Goal: Task Accomplishment & Management: Use online tool/utility

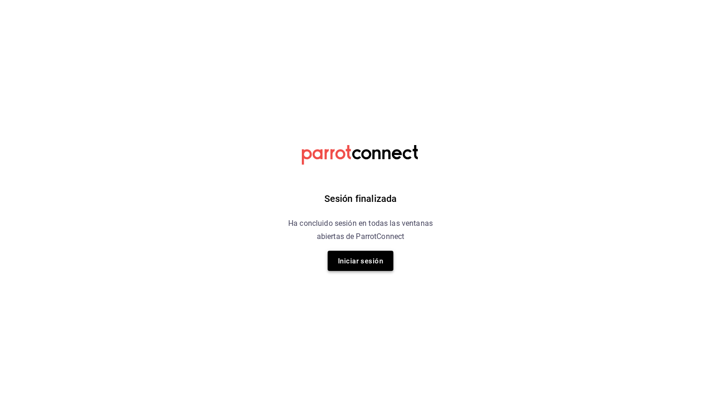
click at [353, 265] on font "Iniciar sesión" at bounding box center [360, 261] width 45 height 13
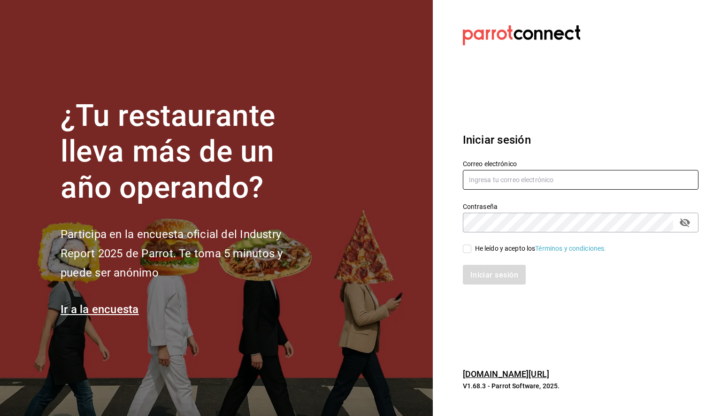
click at [493, 181] on input "text" at bounding box center [581, 180] width 236 height 20
paste input "daniela.aguilera@grupocosteno.com"
type input "daniela.aguilera@grupocosteno.com"
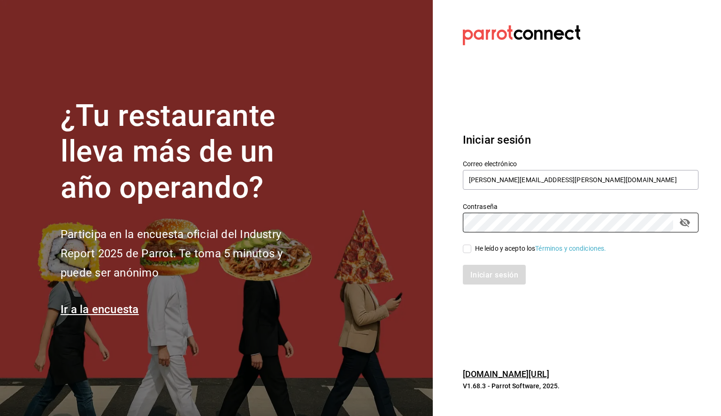
click at [468, 247] on input "He leído y acepto los Términos y condiciones." at bounding box center [467, 249] width 8 height 8
checkbox input "true"
click at [490, 277] on font "Iniciar sesión" at bounding box center [495, 275] width 48 height 9
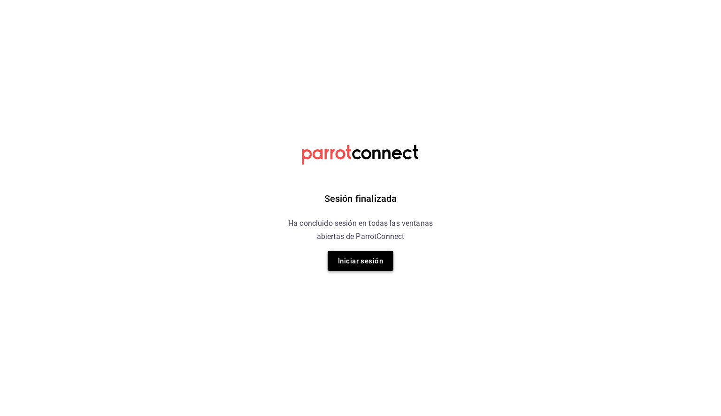
click at [364, 266] on font "Iniciar sesión" at bounding box center [360, 261] width 45 height 13
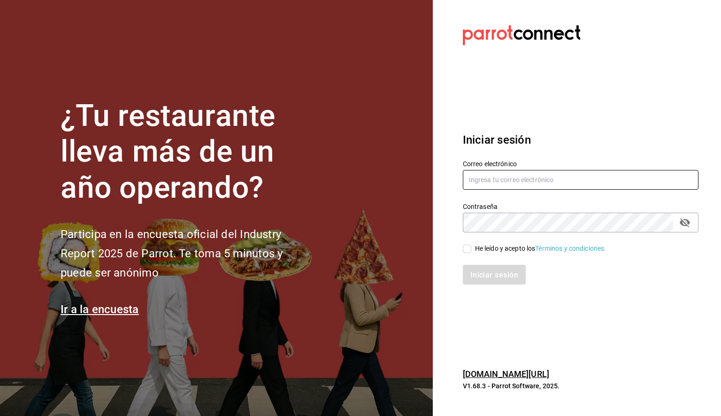
click at [491, 181] on input "text" at bounding box center [581, 180] width 236 height 20
paste input "[PERSON_NAME][EMAIL_ADDRESS][PERSON_NAME][DOMAIN_NAME]"
type input "[PERSON_NAME][EMAIL_ADDRESS][PERSON_NAME][DOMAIN_NAME]"
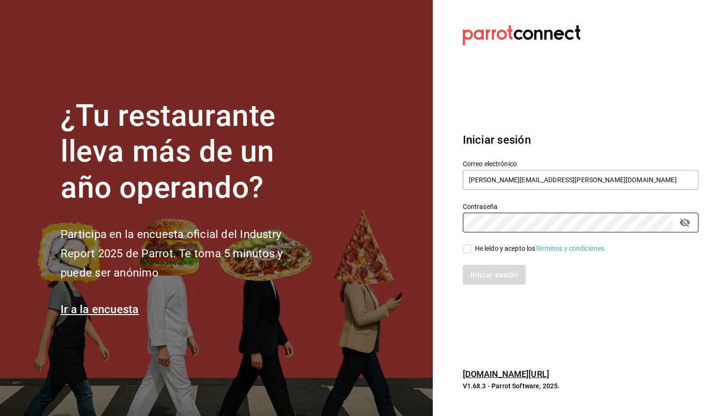
drag, startPoint x: 469, startPoint y: 245, endPoint x: 479, endPoint y: 338, distance: 93.6
click at [469, 245] on input "He leído y acepto los Términos y condiciones." at bounding box center [467, 249] width 8 height 8
checkbox input "true"
click at [499, 278] on font "Iniciar sesión" at bounding box center [495, 275] width 48 height 9
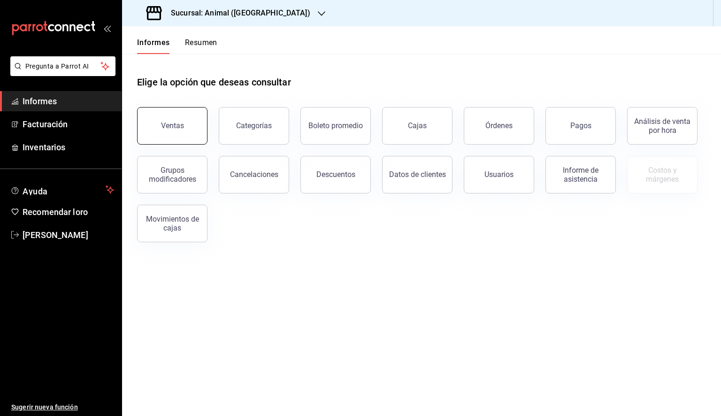
click at [175, 127] on font "Ventas" at bounding box center [172, 125] width 23 height 9
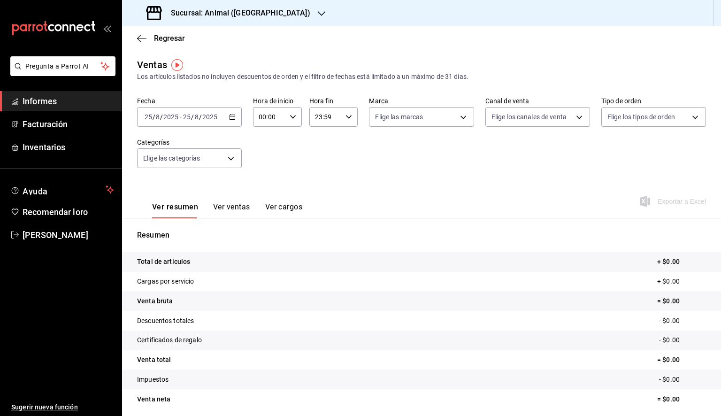
click at [229, 117] on icon "button" at bounding box center [232, 117] width 7 height 7
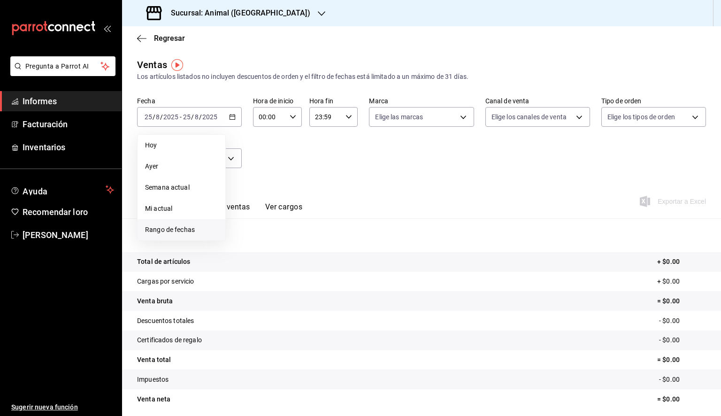
click at [192, 226] on font "Rango de fechas" at bounding box center [170, 230] width 50 height 8
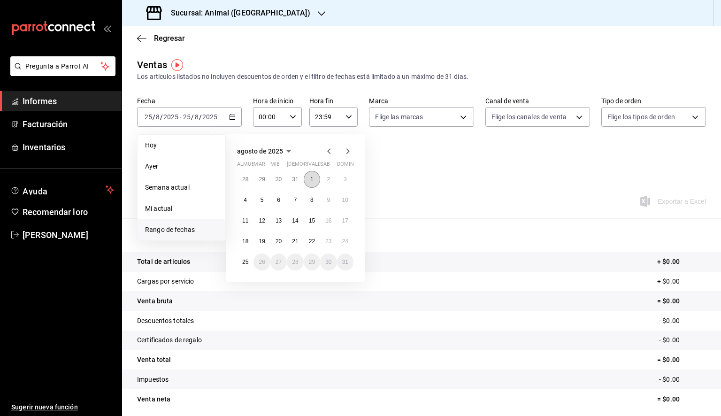
click at [306, 176] on button "1" at bounding box center [312, 179] width 16 height 17
click at [244, 260] on font "25" at bounding box center [245, 262] width 6 height 7
click at [316, 178] on button "1" at bounding box center [312, 179] width 16 height 17
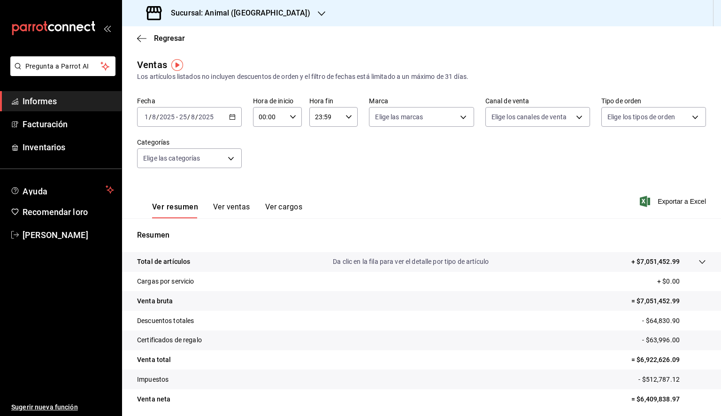
click at [282, 123] on input "00:00" at bounding box center [269, 117] width 33 height 19
click at [265, 161] on font "05" at bounding box center [264, 160] width 8 height 8
type input "05:00"
click at [333, 122] on div at bounding box center [360, 208] width 721 height 416
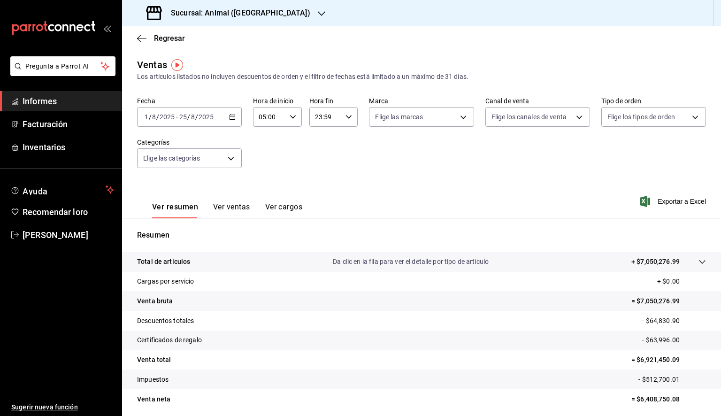
click at [333, 123] on input "23:59" at bounding box center [326, 117] width 33 height 19
click at [318, 162] on font "05" at bounding box center [320, 160] width 8 height 8
click at [346, 144] on font "00" at bounding box center [344, 141] width 8 height 8
type input "05:00"
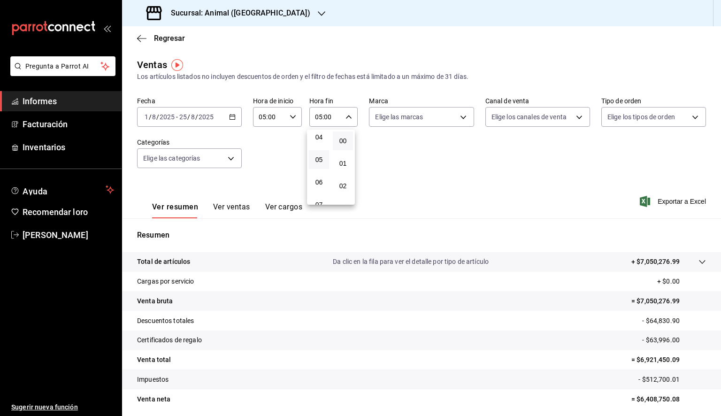
click at [417, 124] on div at bounding box center [360, 208] width 721 height 416
click at [417, 123] on body "Pregunta a Parrot AI Informes Facturación Inventarios Ayuda Recomendar loro Dan…" at bounding box center [360, 208] width 721 height 416
click at [397, 148] on span "Ver todos" at bounding box center [406, 153] width 29 height 10
type input "98bba0fd-3ba1-42e0-bfa8-4188b5c89202"
checkbox input "true"
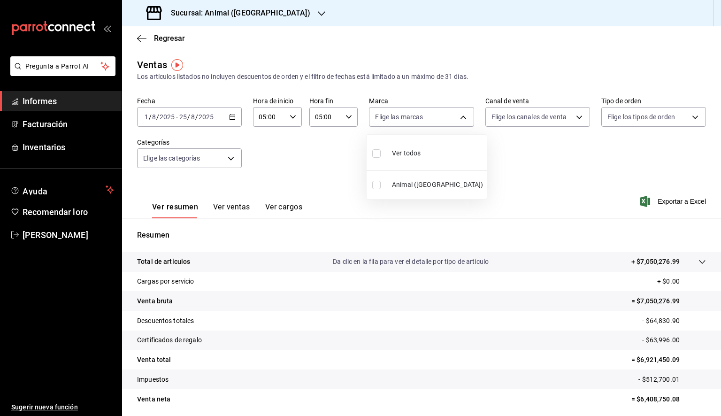
checkbox input "true"
click at [660, 203] on div at bounding box center [360, 208] width 721 height 416
click at [662, 203] on font "Exportar a Excel" at bounding box center [682, 202] width 48 height 8
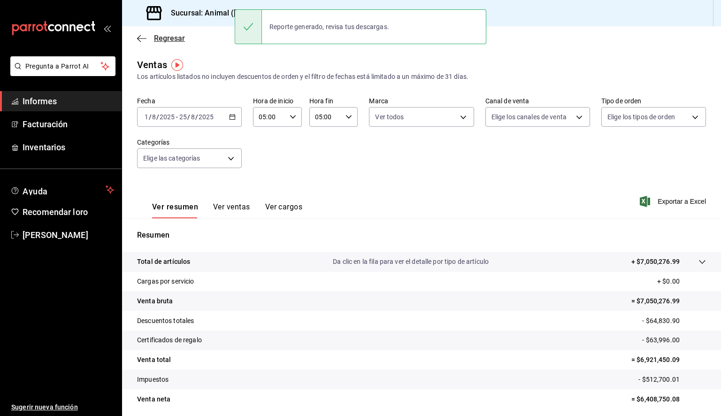
click at [139, 42] on span "Regresar" at bounding box center [161, 38] width 48 height 9
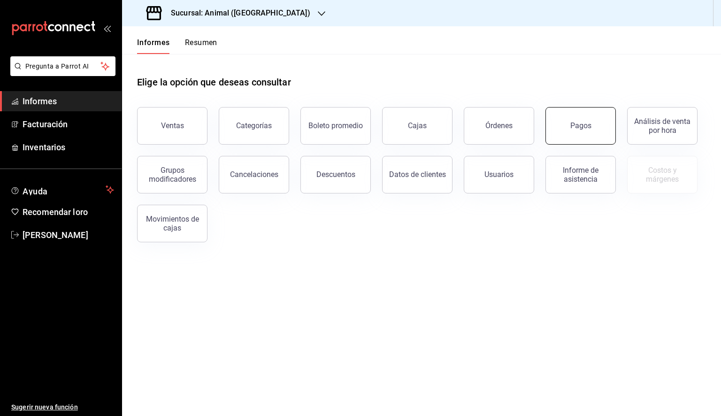
click at [572, 134] on button "Pagos" at bounding box center [581, 126] width 70 height 38
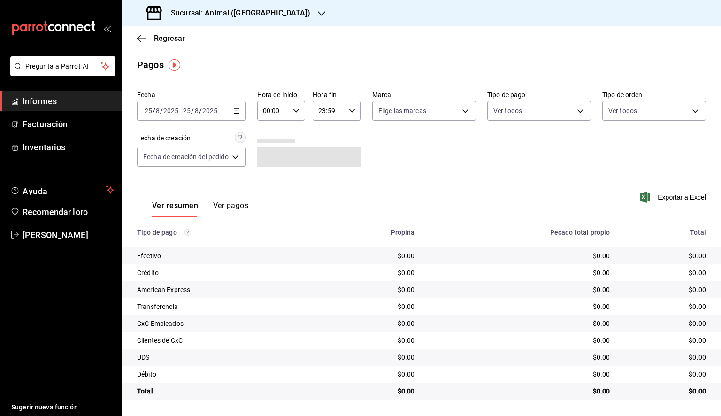
click at [244, 112] on div "2025-08-25 25 / 8 / 2025 - 2025-08-25 25 / 8 / 2025" at bounding box center [191, 111] width 109 height 20
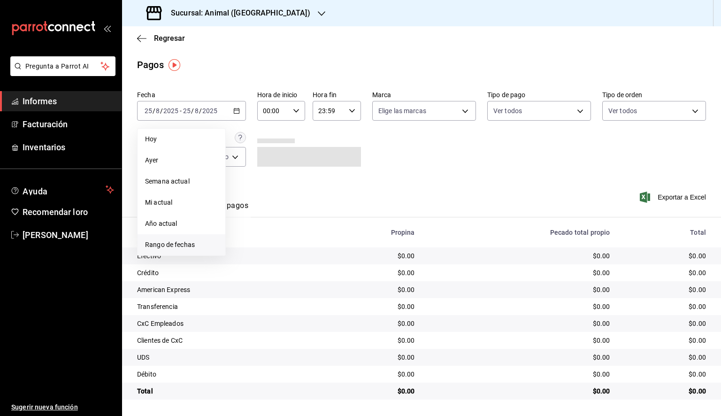
click at [166, 246] on font "Rango de fechas" at bounding box center [170, 245] width 50 height 8
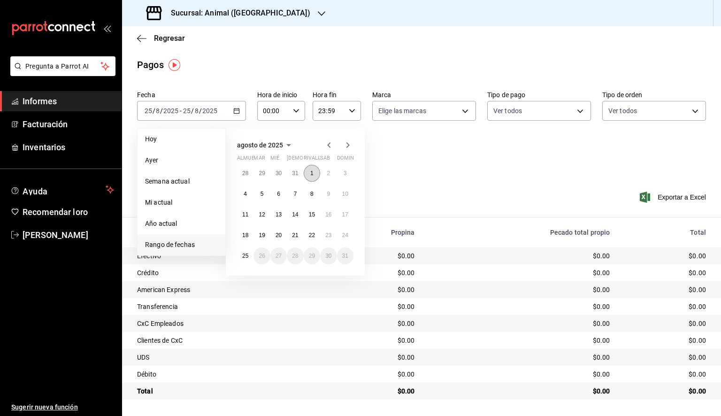
click at [309, 172] on button "1" at bounding box center [312, 173] width 16 height 17
click at [248, 256] on font "25" at bounding box center [245, 256] width 6 height 7
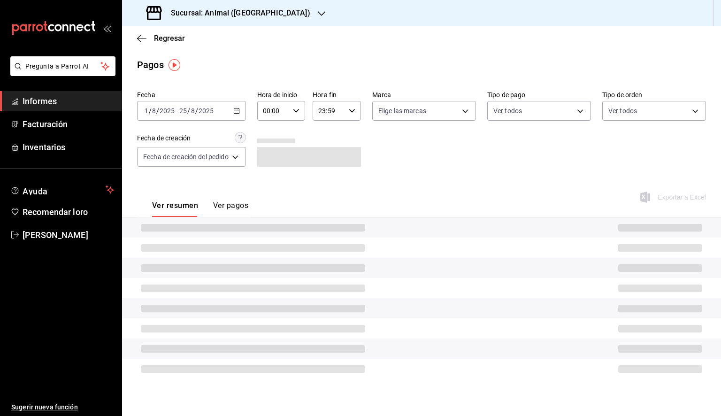
click at [296, 110] on icon "button" at bounding box center [296, 111] width 7 height 7
click at [271, 157] on font "05" at bounding box center [271, 154] width 8 height 8
type input "05:00"
click at [353, 109] on div at bounding box center [360, 208] width 721 height 416
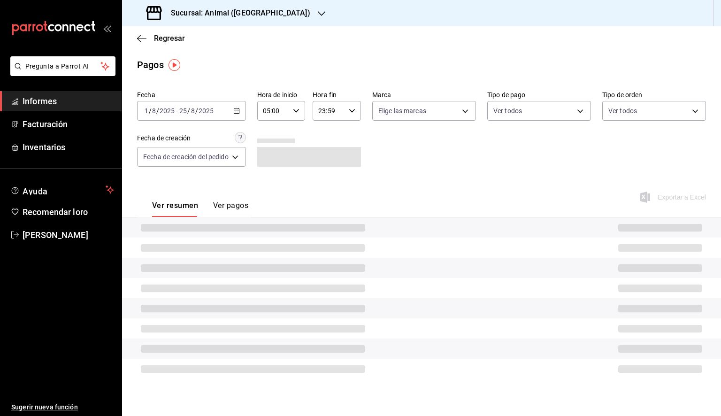
click at [352, 114] on icon "button" at bounding box center [352, 111] width 7 height 7
click at [320, 156] on button "05" at bounding box center [326, 153] width 20 height 19
click at [349, 133] on font "00" at bounding box center [351, 135] width 8 height 8
type input "05:00"
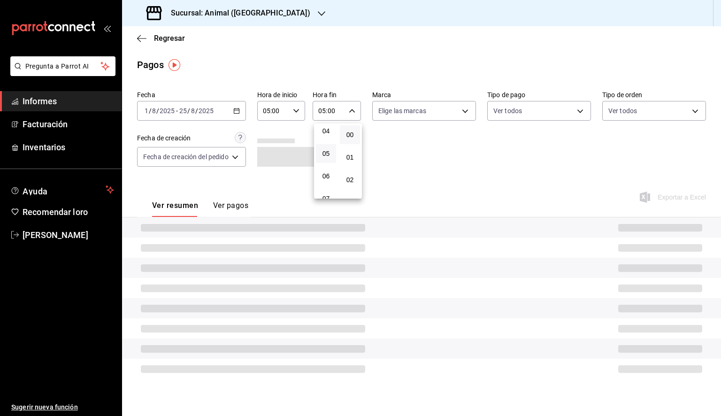
click at [431, 112] on div at bounding box center [360, 208] width 721 height 416
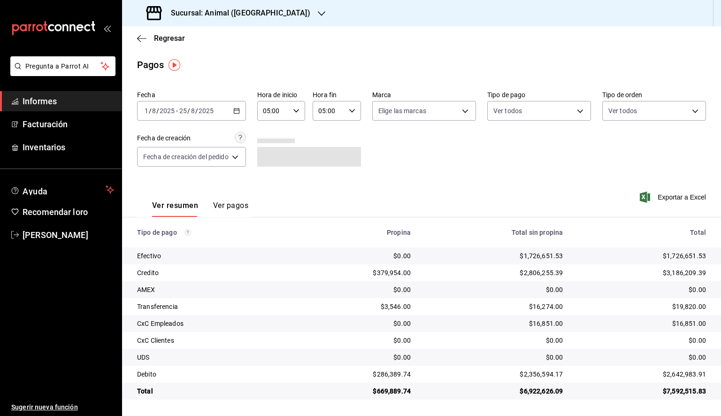
click at [431, 112] on body "Pregunta a Parrot AI Informes Facturación Inventarios Ayuda Recomendar loro Dan…" at bounding box center [360, 208] width 721 height 416
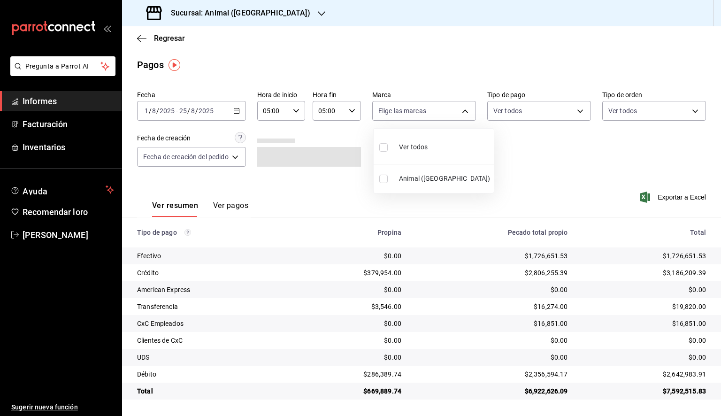
click at [420, 149] on font "Ver todos" at bounding box center [413, 147] width 29 height 8
type input "98bba0fd-3ba1-42e0-bfa8-4188b5c89202"
checkbox input "true"
click at [578, 185] on div at bounding box center [360, 208] width 721 height 416
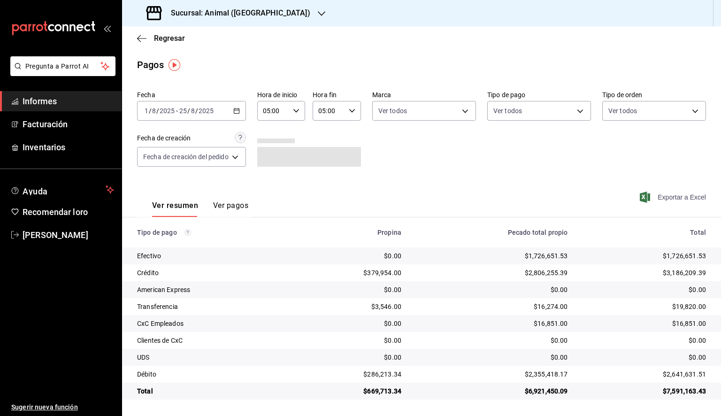
click at [679, 198] on font "Exportar a Excel" at bounding box center [682, 197] width 48 height 8
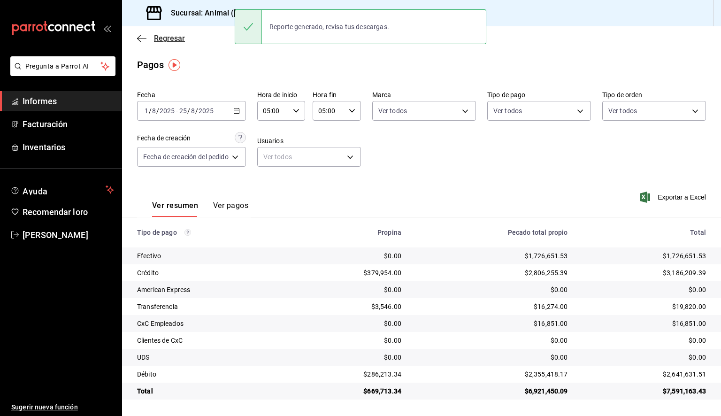
click at [147, 36] on span "Regresar" at bounding box center [161, 38] width 48 height 9
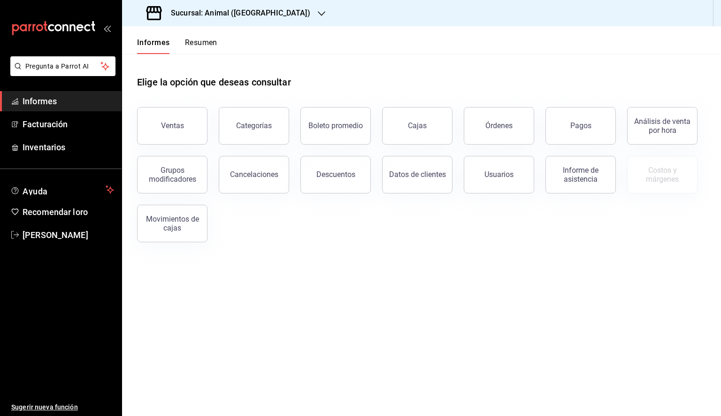
click at [210, 12] on font "Sucursal: Animal (Tijuana)" at bounding box center [240, 12] width 139 height 9
click at [173, 61] on font "Mochomos (Tijuana)" at bounding box center [161, 62] width 62 height 8
click at [172, 131] on button "Ventas" at bounding box center [172, 126] width 70 height 38
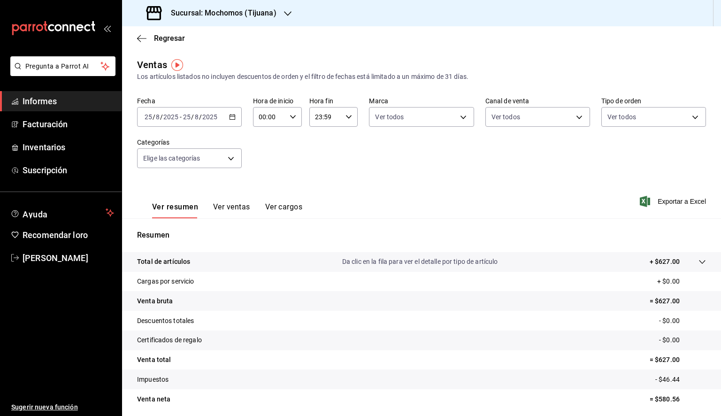
click at [232, 123] on div "2025-08-25 25 / 8 / 2025 - 2025-08-25 25 / 8 / 2025" at bounding box center [189, 117] width 105 height 20
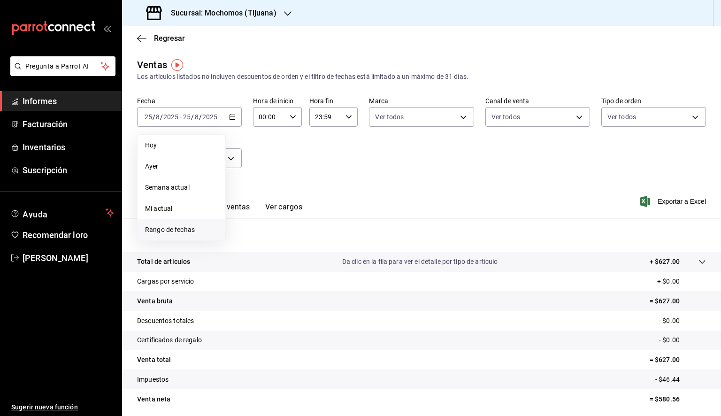
click at [163, 232] on font "Rango de fechas" at bounding box center [170, 230] width 50 height 8
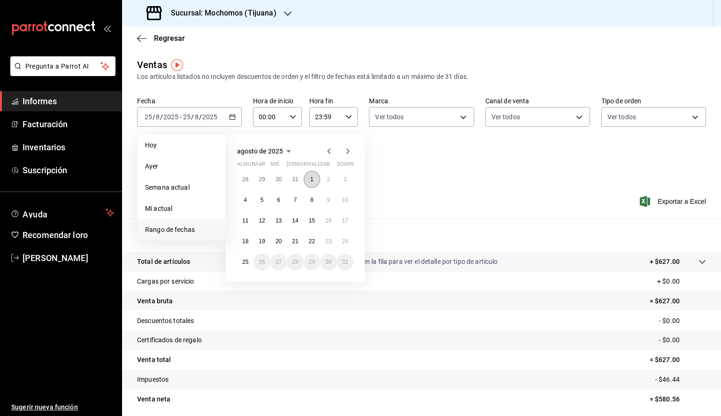
click at [309, 178] on button "1" at bounding box center [312, 179] width 16 height 17
click at [242, 263] on font "25" at bounding box center [245, 262] width 6 height 7
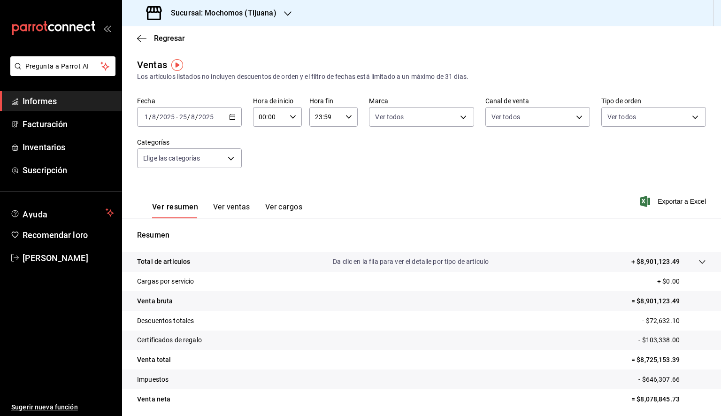
click at [286, 116] on div "00:00 Hora de inicio" at bounding box center [277, 117] width 49 height 20
click at [263, 163] on font "05" at bounding box center [264, 160] width 8 height 8
type input "05:00"
click at [344, 121] on div at bounding box center [360, 208] width 721 height 416
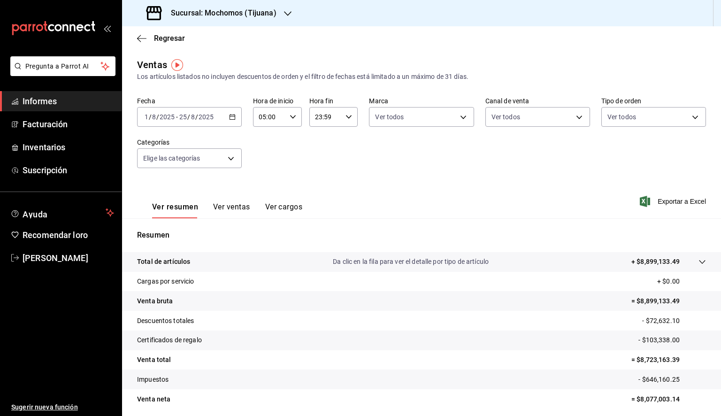
click at [338, 118] on input "23:59" at bounding box center [326, 117] width 33 height 19
click at [318, 162] on button "05" at bounding box center [319, 154] width 20 height 19
click at [343, 143] on font "00" at bounding box center [344, 141] width 8 height 8
type input "05:00"
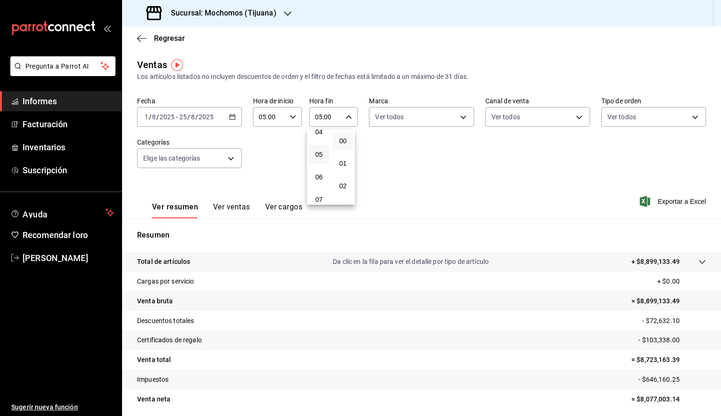
click at [409, 124] on div at bounding box center [360, 208] width 721 height 416
click at [415, 119] on body "Pregunta a Parrot AI Informes Facturación Inventarios Suscripción Ayuda Recomen…" at bounding box center [360, 208] width 721 height 416
click at [405, 157] on span "Ver todos" at bounding box center [406, 153] width 29 height 10
type input "c300ab0f-4e96-434a-ab79-9fec8b673c9f"
checkbox input "true"
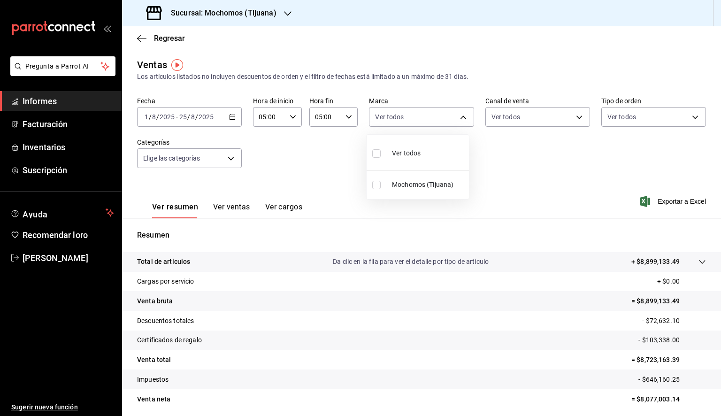
checkbox input "true"
click at [598, 186] on div at bounding box center [360, 208] width 721 height 416
click at [669, 203] on font "Exportar a Excel" at bounding box center [682, 202] width 48 height 8
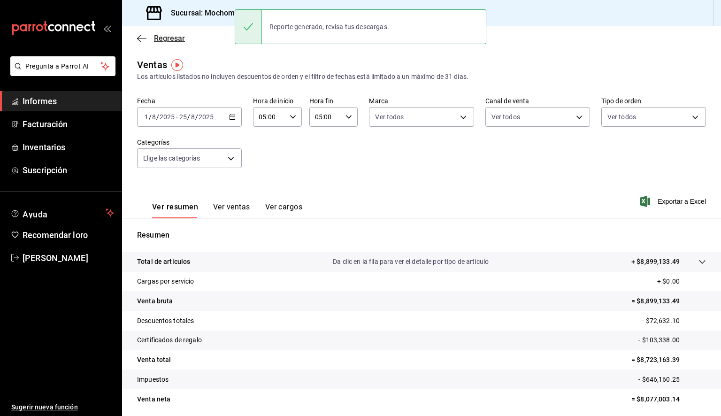
click at [140, 34] on icon "button" at bounding box center [141, 38] width 9 height 8
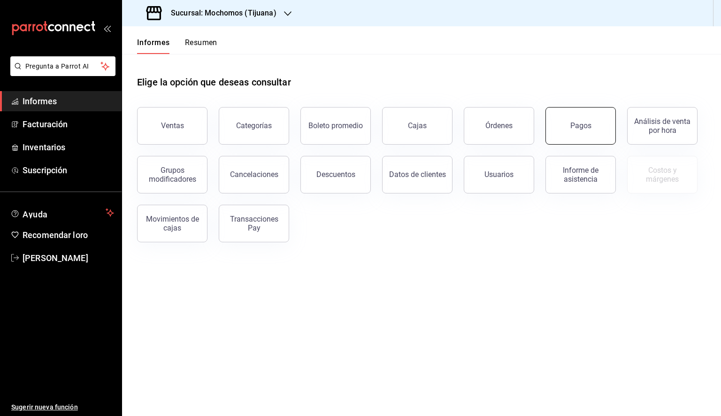
click at [562, 121] on button "Pagos" at bounding box center [581, 126] width 70 height 38
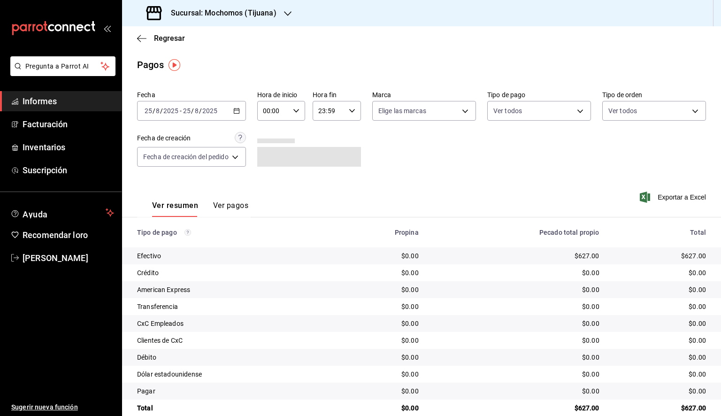
click at [240, 111] on icon "button" at bounding box center [236, 111] width 7 height 7
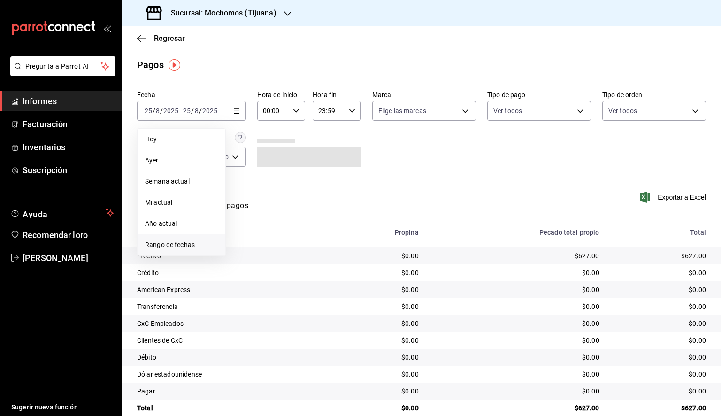
click at [167, 246] on font "Rango de fechas" at bounding box center [170, 245] width 50 height 8
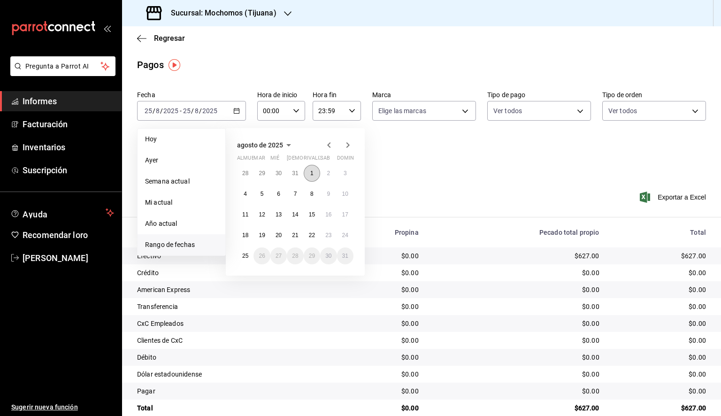
click at [314, 176] on button "1" at bounding box center [312, 173] width 16 height 17
click at [243, 255] on font "25" at bounding box center [245, 256] width 6 height 7
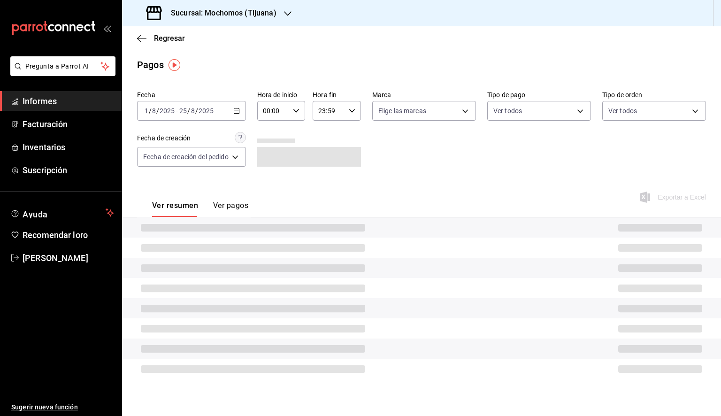
click at [299, 115] on div "00:00 Hora de inicio" at bounding box center [281, 111] width 48 height 20
click at [272, 155] on font "05" at bounding box center [271, 154] width 8 height 8
type input "05:00"
click at [356, 117] on div at bounding box center [360, 208] width 721 height 416
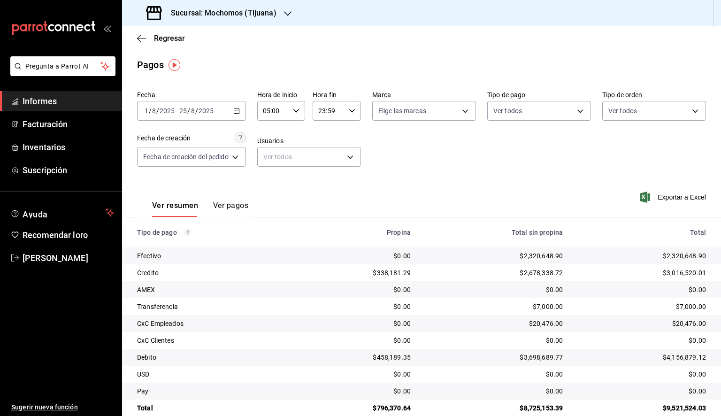
click at [352, 116] on div "23:59 Hora fin" at bounding box center [337, 111] width 48 height 20
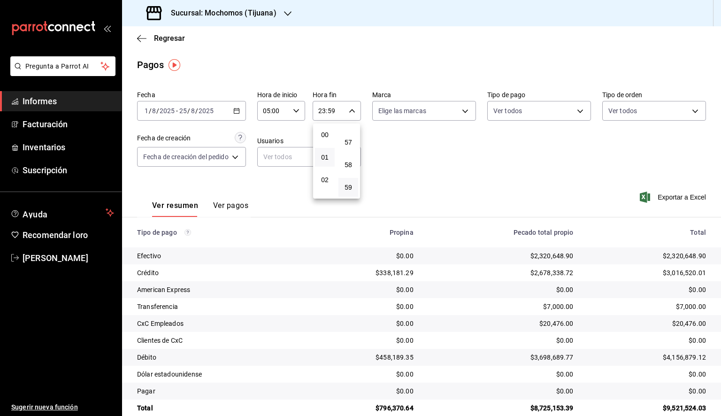
scroll to position [94, 0]
click at [323, 162] on button "05" at bounding box center [325, 153] width 20 height 19
click at [350, 132] on font "00" at bounding box center [351, 135] width 8 height 8
type input "05:00"
click at [421, 117] on div at bounding box center [360, 208] width 721 height 416
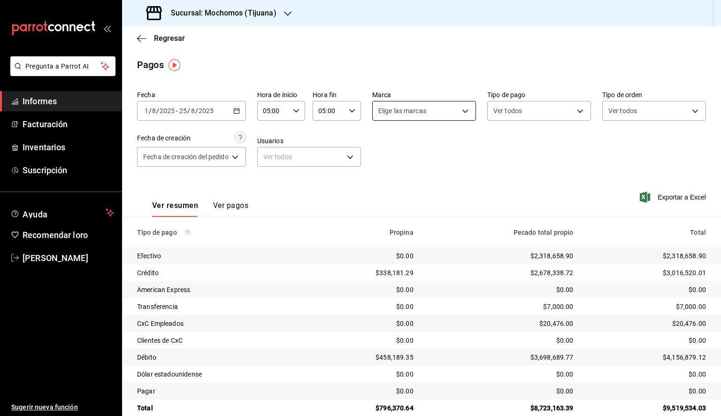
click at [422, 116] on body "Pregunta a Parrot AI Informes Facturación Inventarios Suscripción Ayuda Recomen…" at bounding box center [360, 208] width 721 height 416
click at [415, 143] on font "Ver todos" at bounding box center [411, 147] width 29 height 8
type input "c300ab0f-4e96-434a-ab79-9fec8b673c9f"
checkbox input "true"
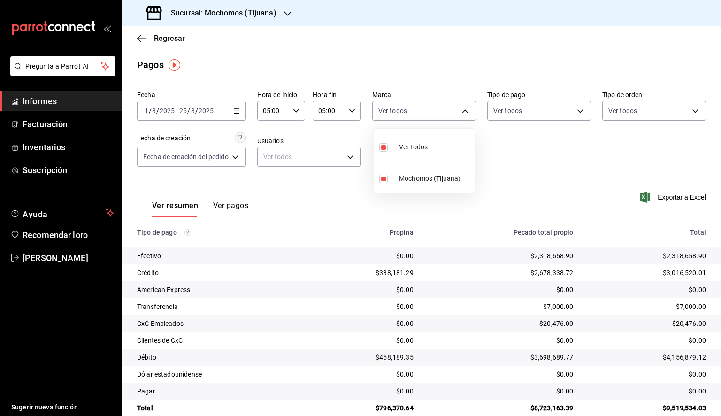
click at [525, 165] on div at bounding box center [360, 208] width 721 height 416
click at [673, 196] on font "Exportar a Excel" at bounding box center [682, 197] width 48 height 8
